Goal: Transaction & Acquisition: Purchase product/service

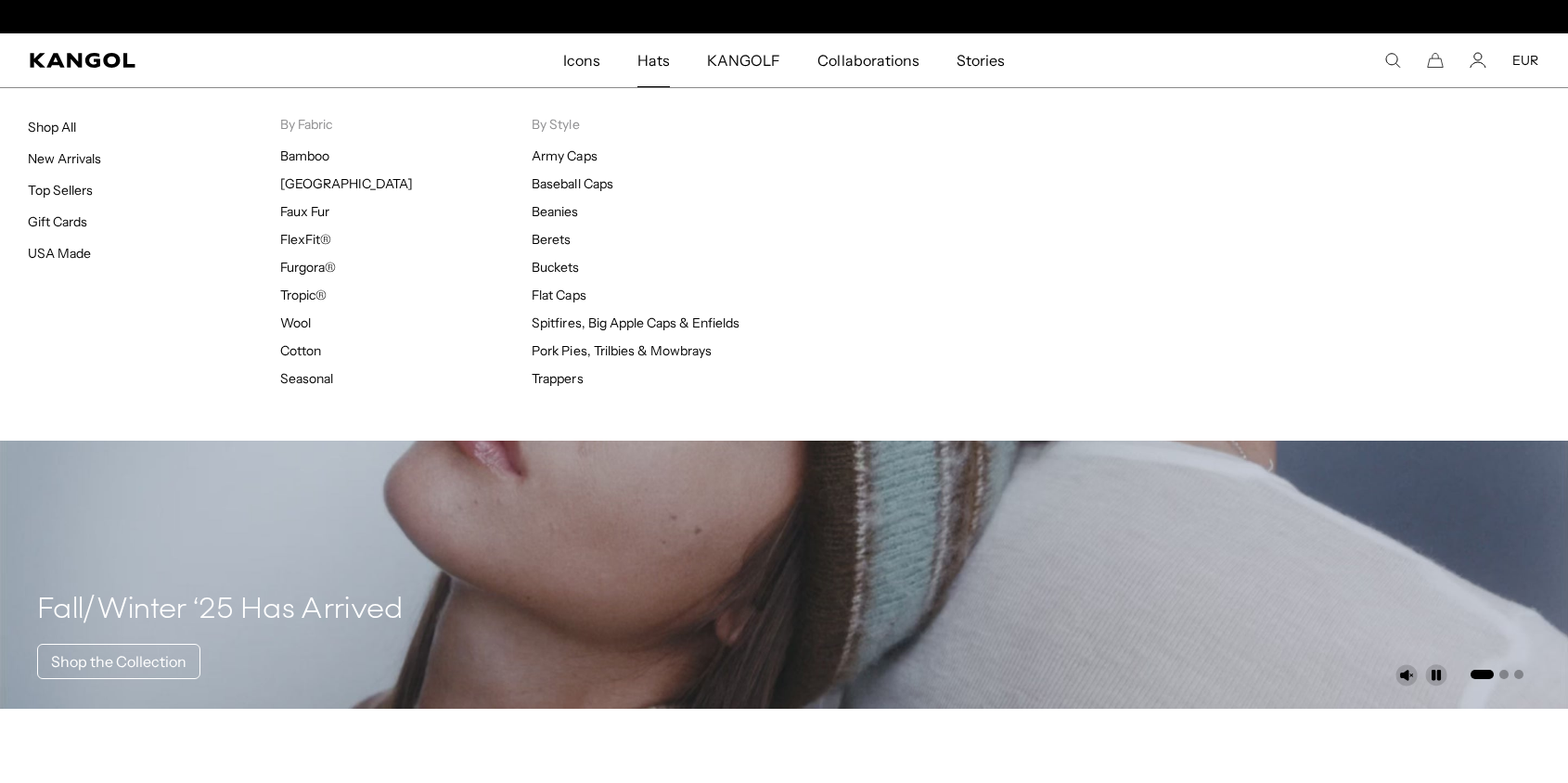
scroll to position [0, 382]
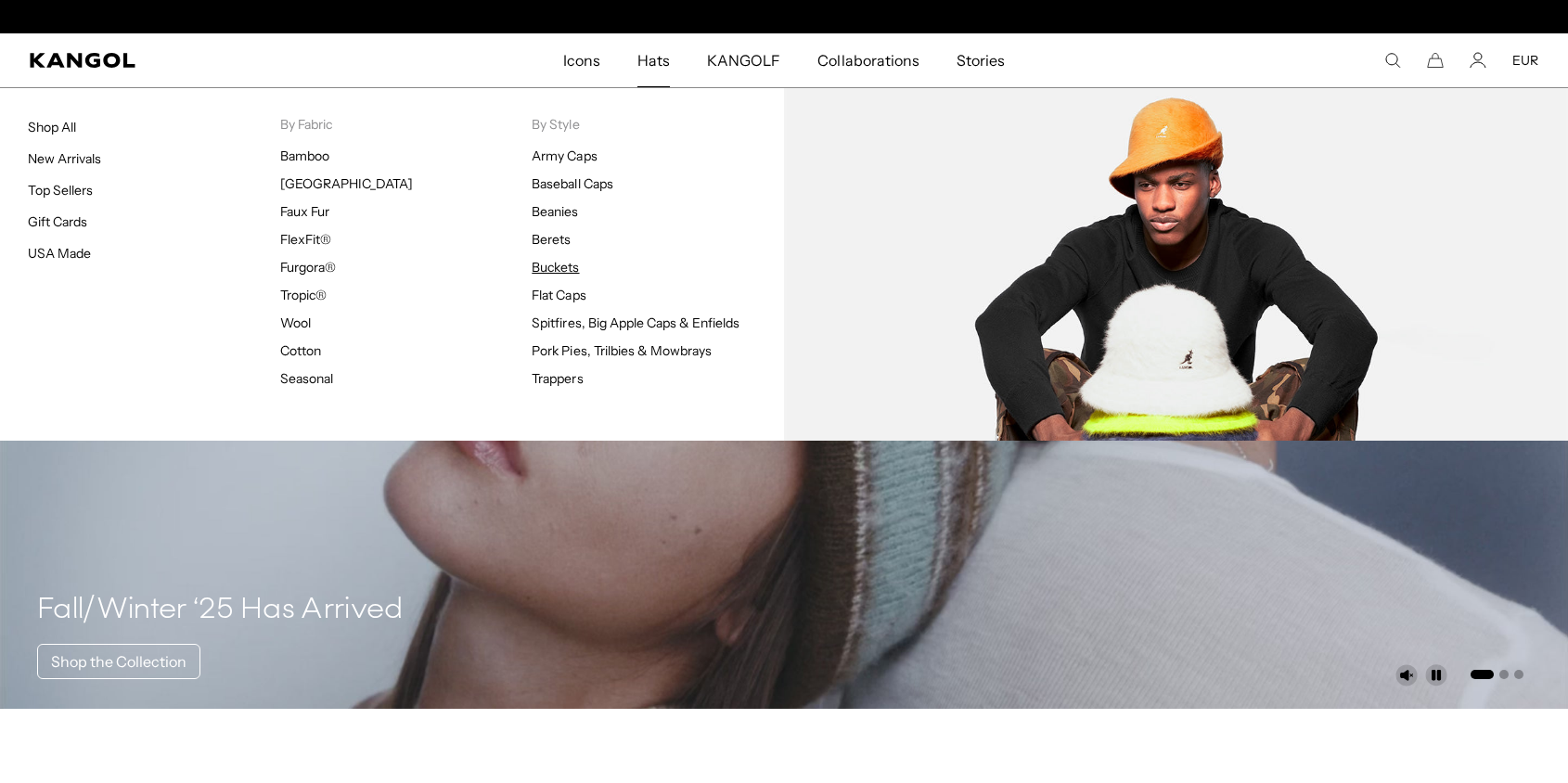
click at [546, 267] on link "Buckets" at bounding box center [555, 268] width 47 height 17
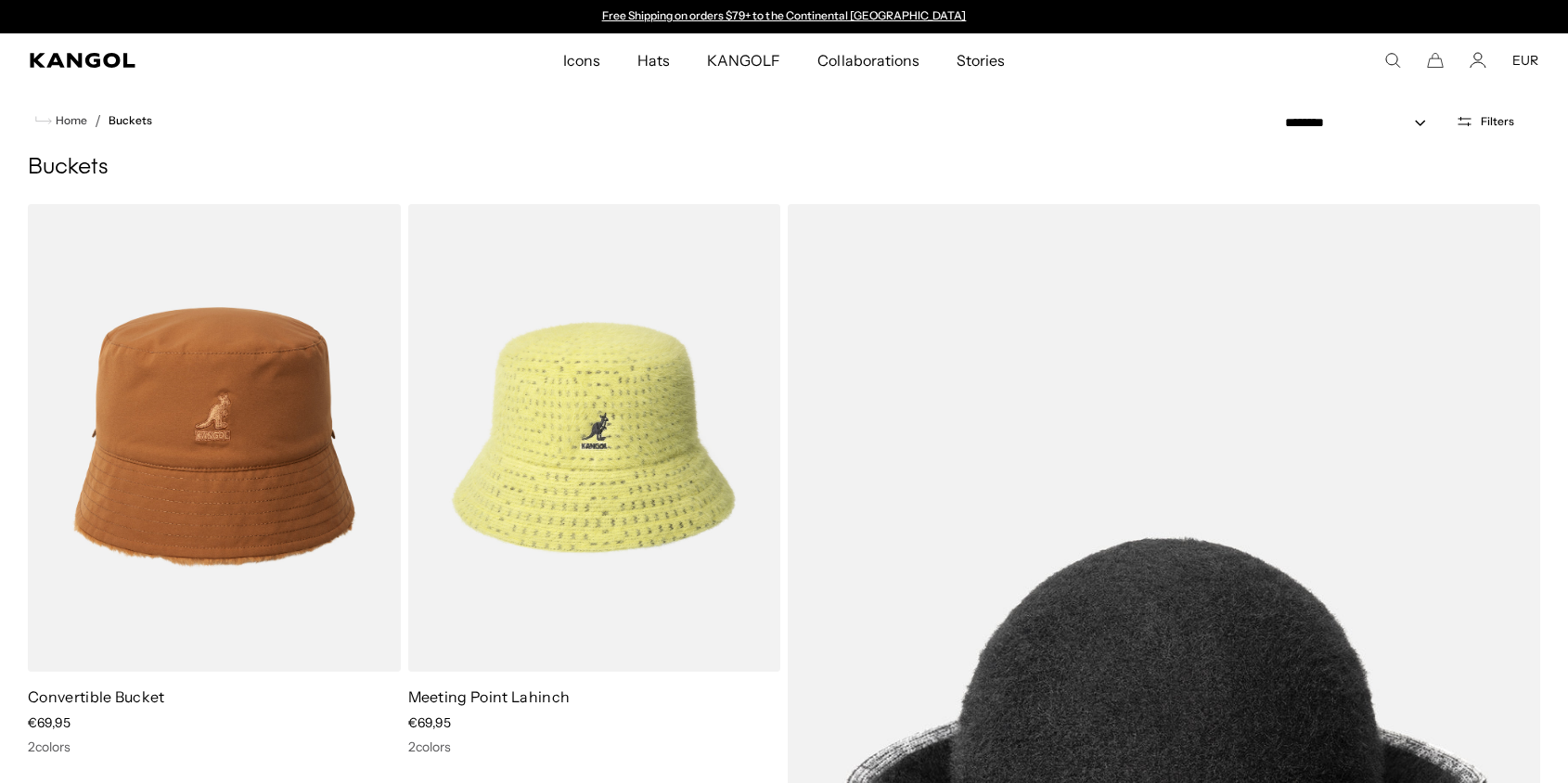
click at [1507, 115] on span "Filters" at bounding box center [1498, 122] width 34 height 13
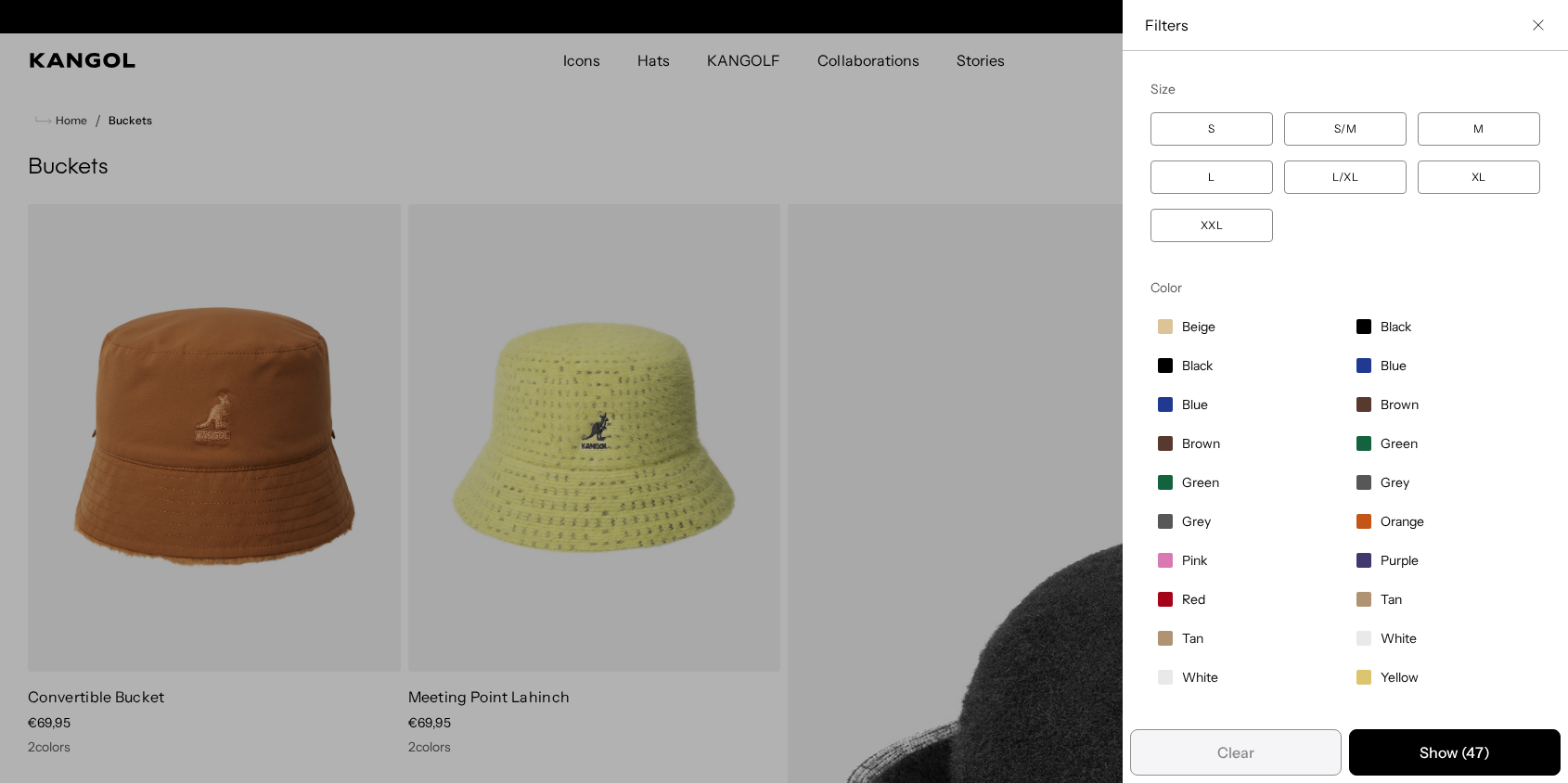
scroll to position [0, 382]
click at [1191, 684] on span "White" at bounding box center [1200, 678] width 37 height 17
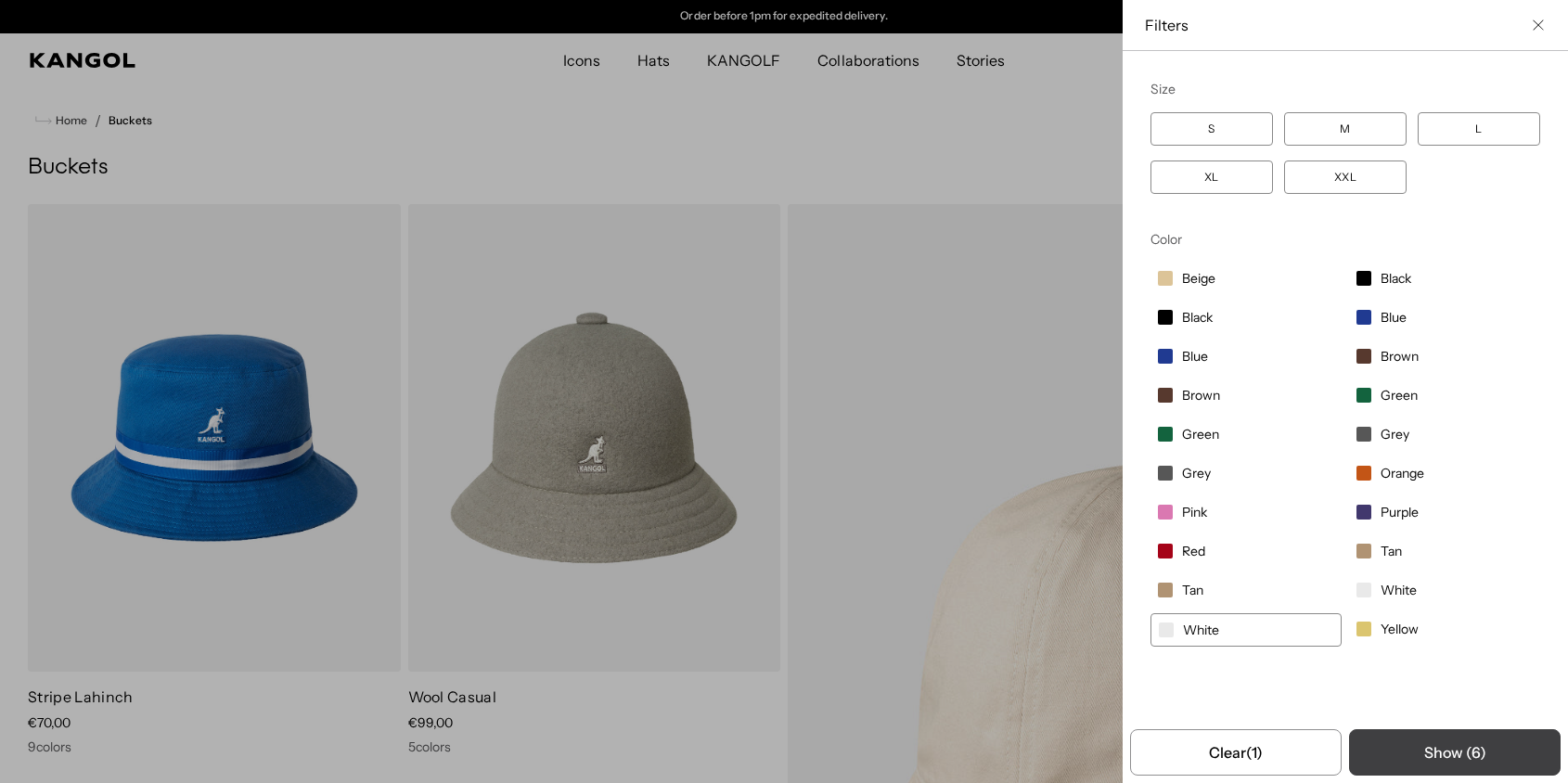
click at [1403, 756] on button "Show ( 6 )" at bounding box center [1454, 752] width 211 height 46
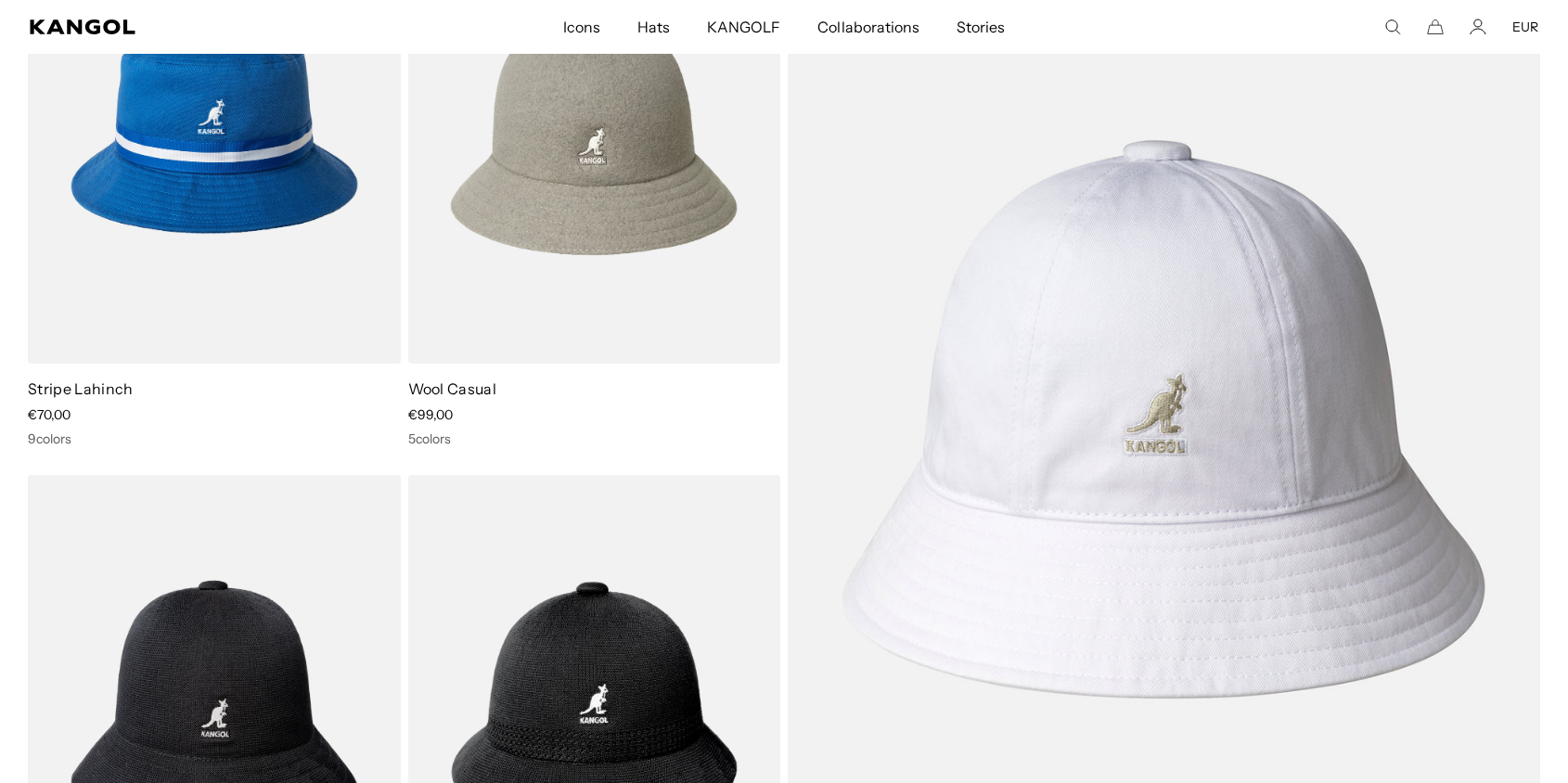
click at [1108, 453] on img at bounding box center [1164, 419] width 753 height 1047
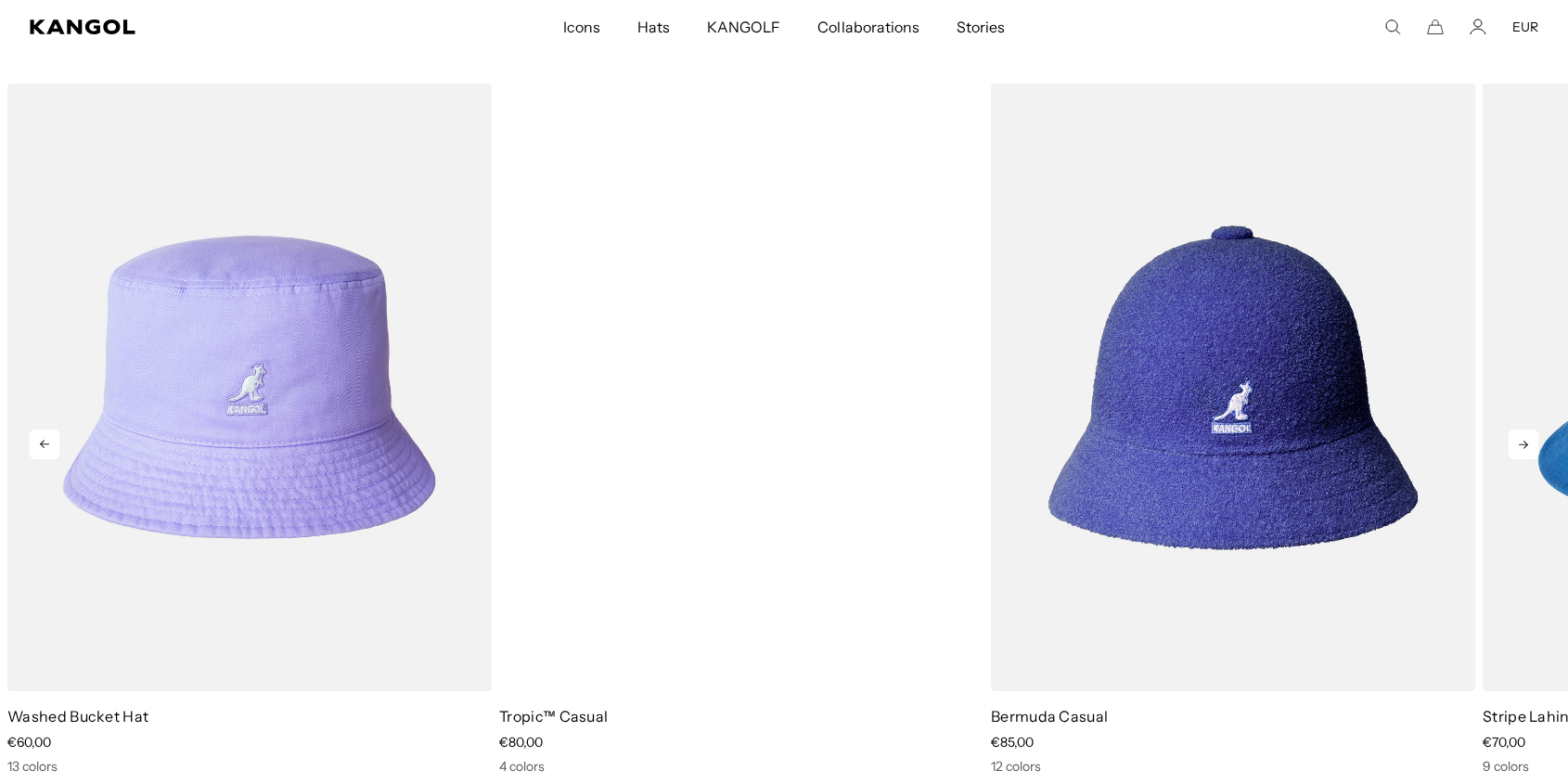
scroll to position [0, 382]
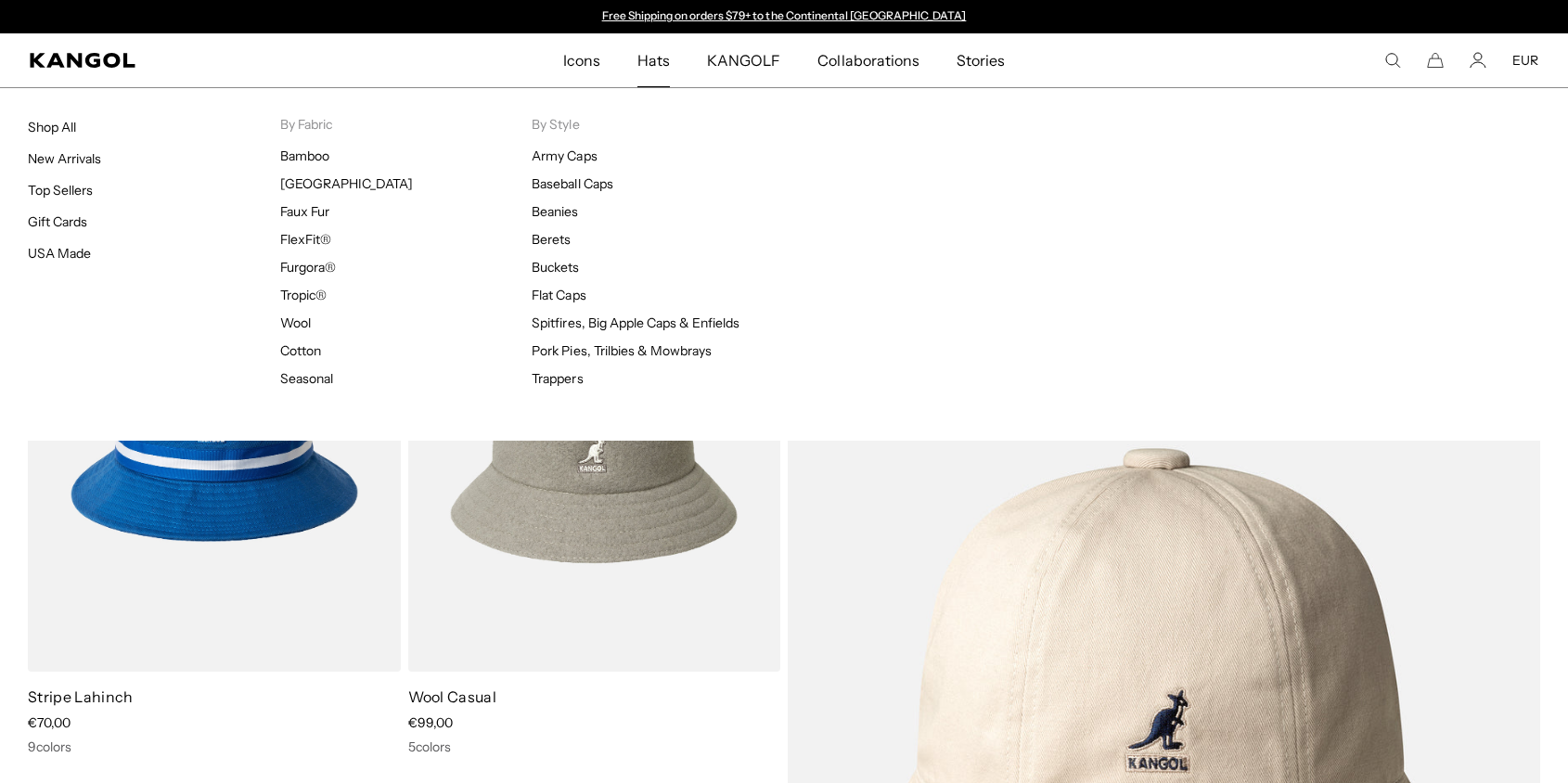
click at [649, 61] on span "Hats" at bounding box center [653, 60] width 33 height 54
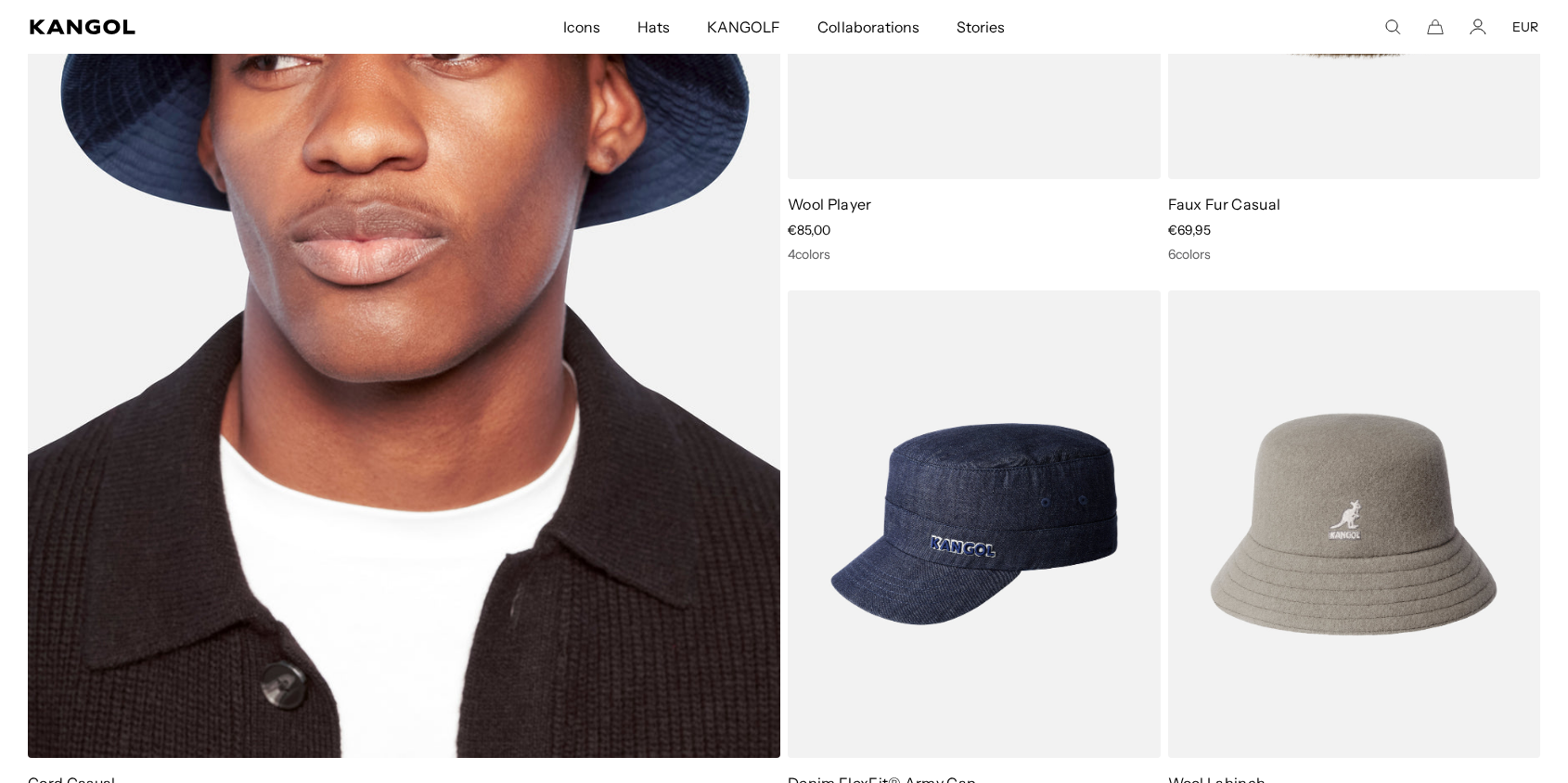
click at [465, 342] on img at bounding box center [405, 235] width 753 height 1047
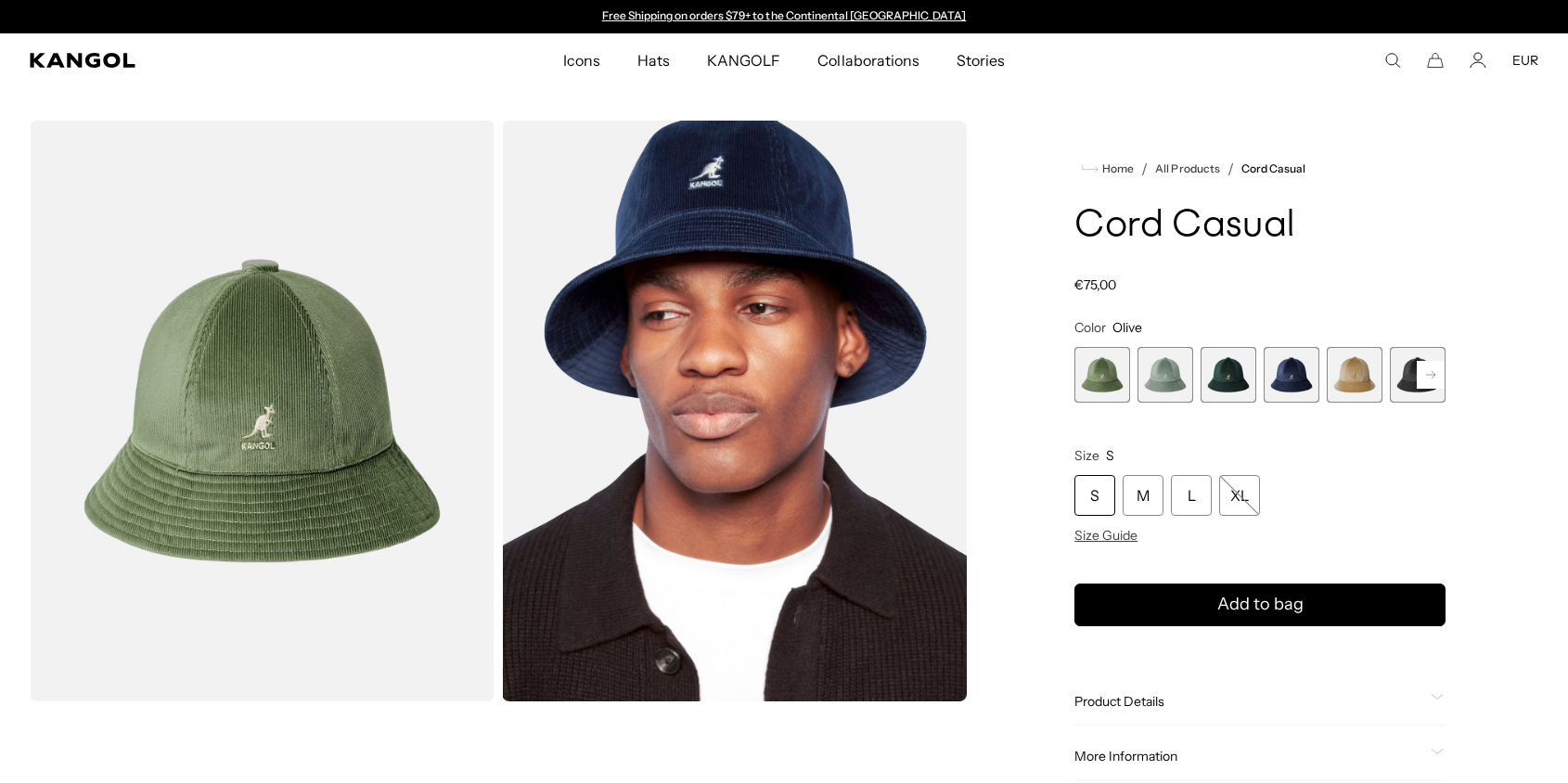
click at [1436, 377] on rect at bounding box center [1431, 375] width 28 height 28
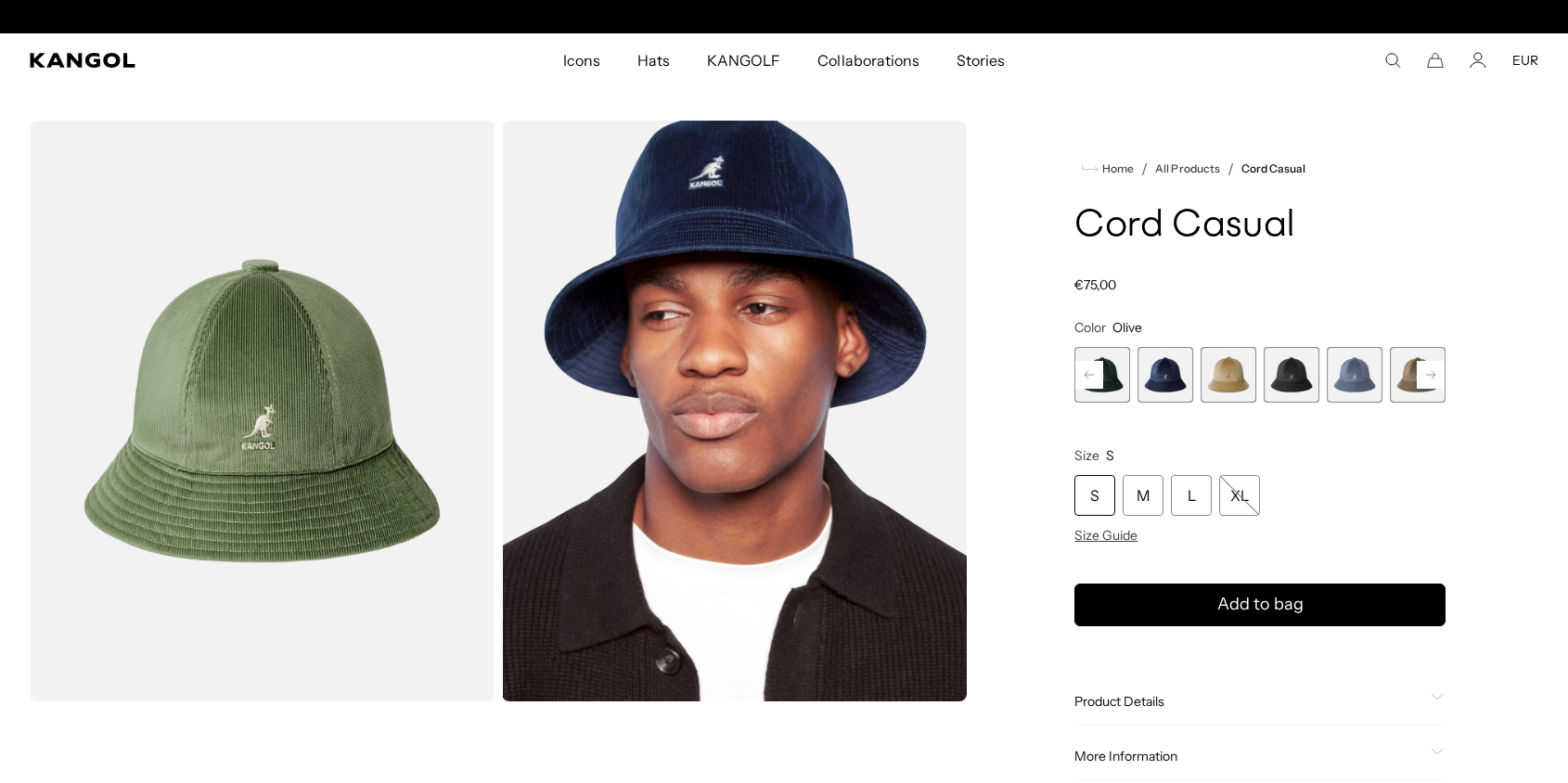
click at [1436, 377] on rect at bounding box center [1431, 375] width 28 height 28
click at [1436, 377] on span "9 of 9" at bounding box center [1418, 375] width 55 height 55
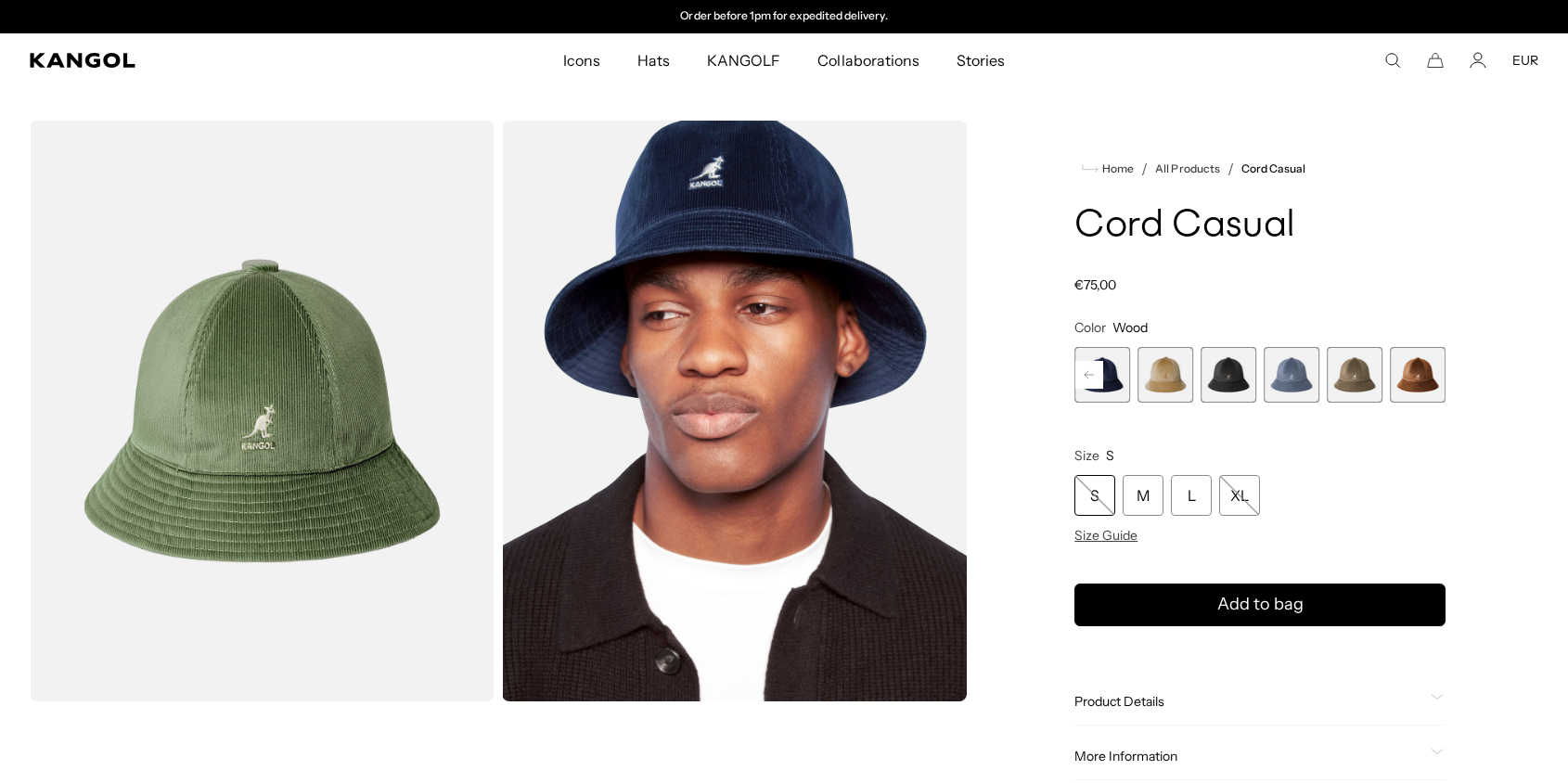
click at [1436, 377] on span "9 of 9" at bounding box center [1418, 375] width 55 height 55
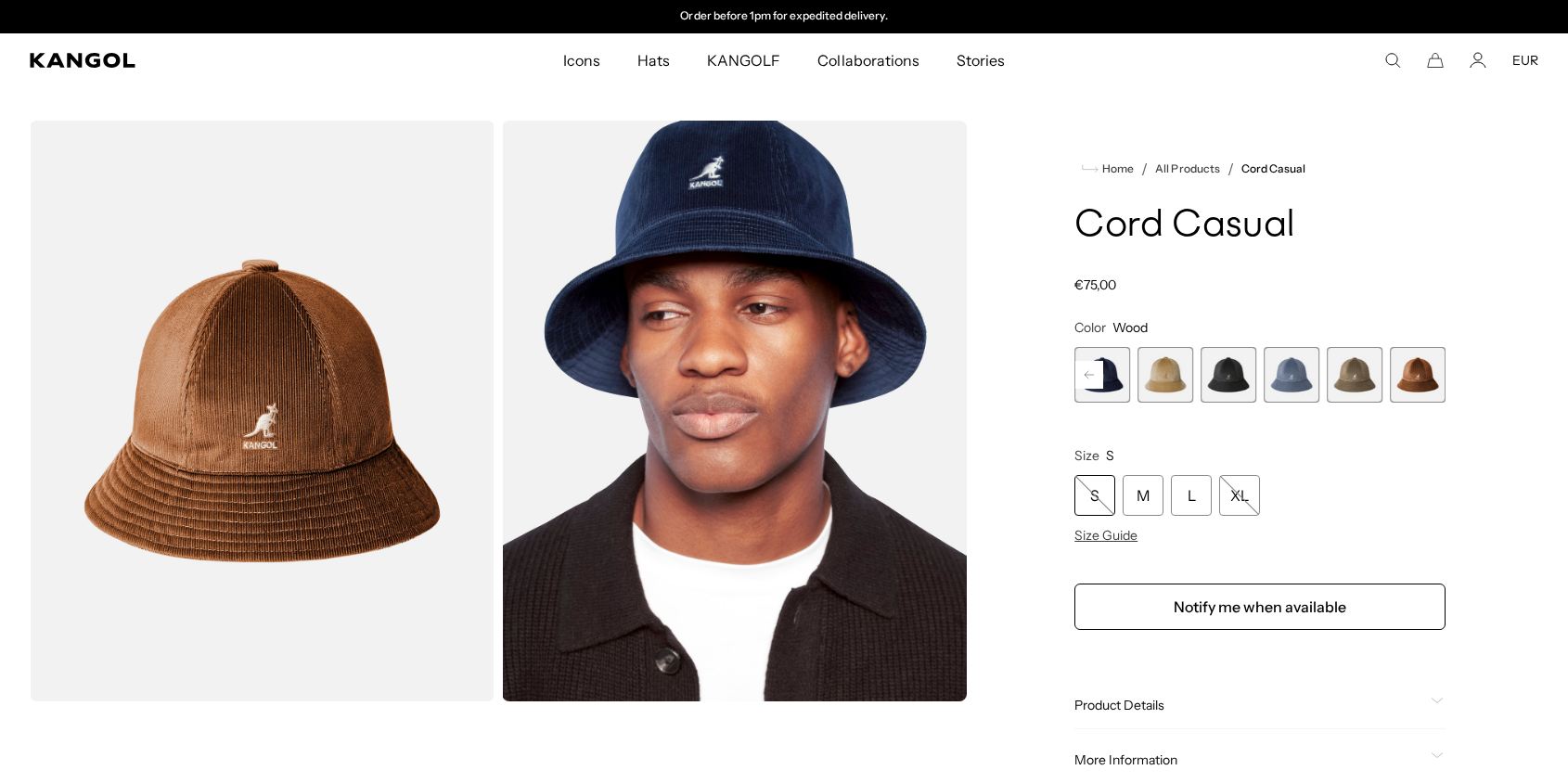
click at [1235, 381] on span "6 of 9" at bounding box center [1228, 375] width 55 height 55
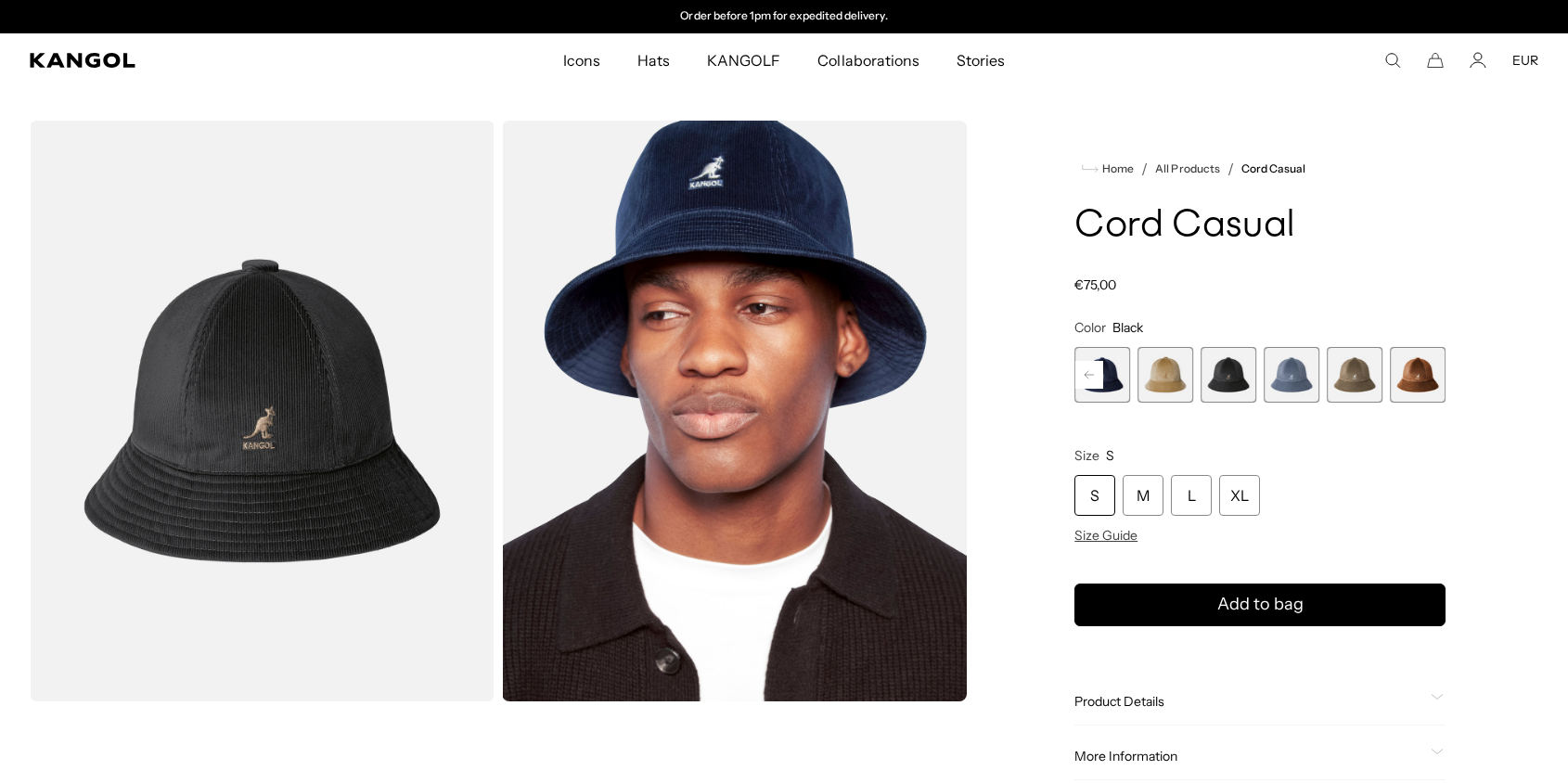
click at [1193, 382] on span "5 of 9" at bounding box center [1165, 375] width 55 height 55
